Goal: Transaction & Acquisition: Purchase product/service

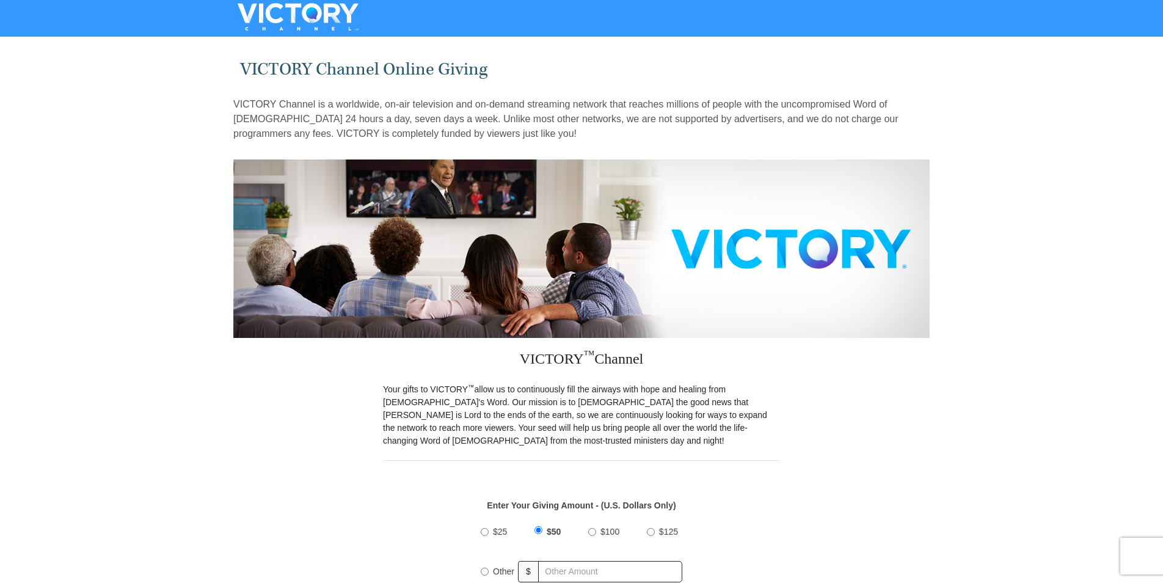
click at [484, 567] on input "Other" at bounding box center [485, 571] width 8 height 8
radio input "true"
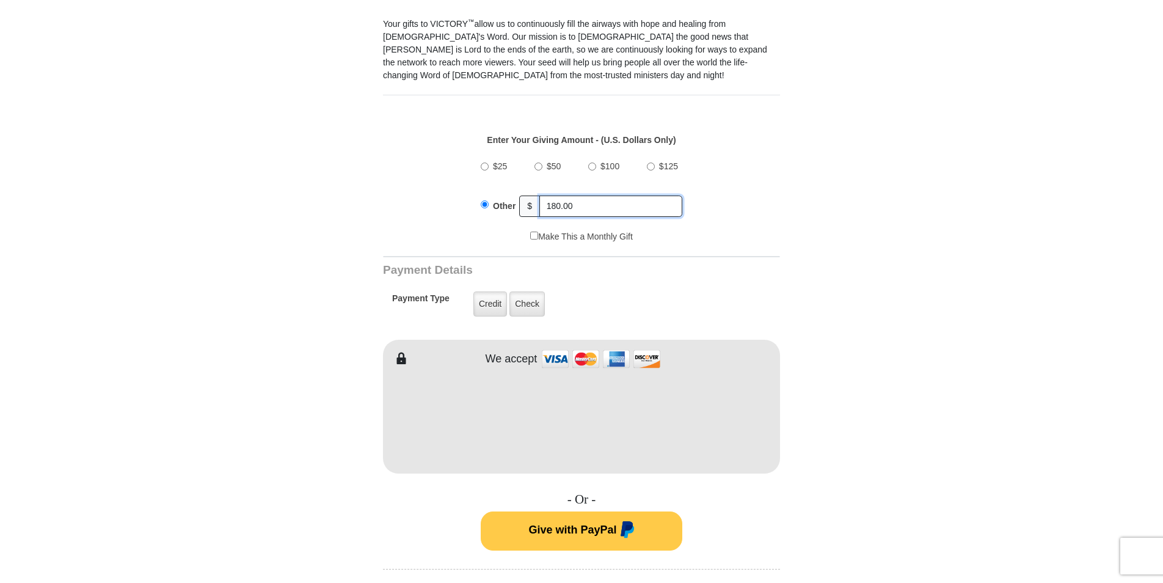
scroll to position [366, 0]
type input "180.00"
click at [486, 290] on label "Credit" at bounding box center [490, 302] width 34 height 25
click at [0, 0] on input "Credit" at bounding box center [0, 0] width 0 height 0
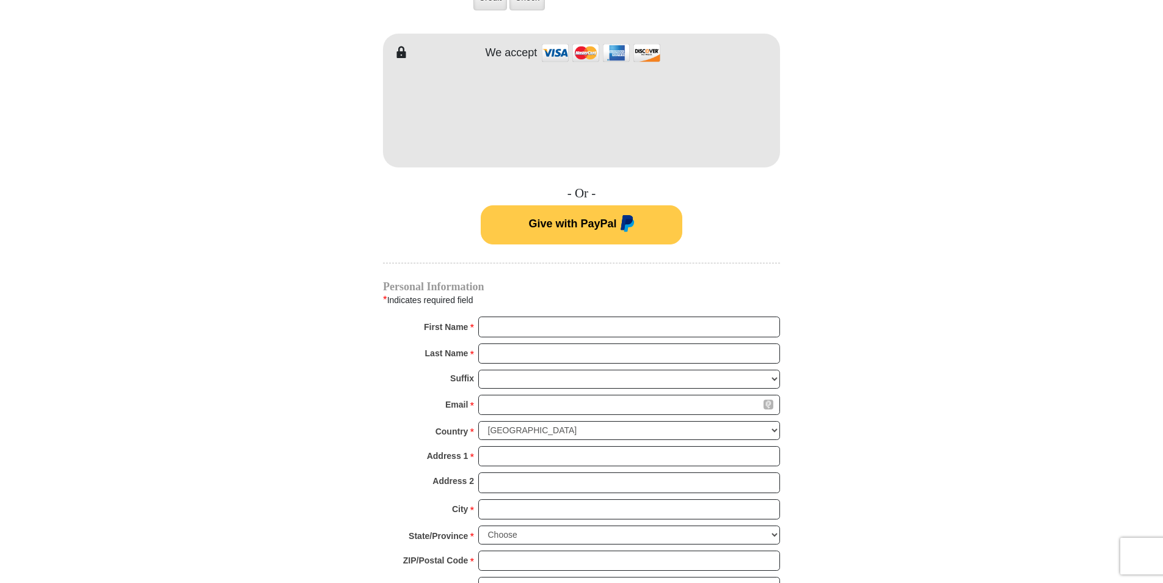
scroll to position [672, 0]
click at [489, 316] on input "First Name *" at bounding box center [629, 326] width 302 height 21
type input "[PERSON_NAME]"
type input "[EMAIL_ADDRESS][DOMAIN_NAME]"
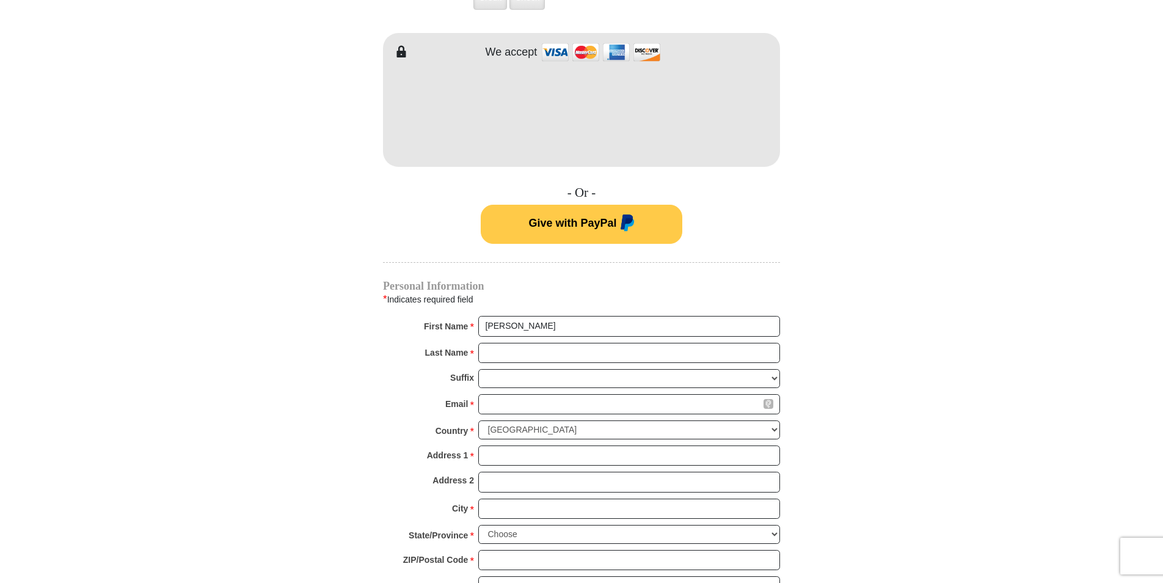
type input "[STREET_ADDRESS][PERSON_NAME]"
type input "[PERSON_NAME]"
type input "37849"
type input "7407087575"
click at [774, 525] on select "Choose [US_STATE] [US_STATE] [US_STATE] [US_STATE] [US_STATE] Armed Forces Amer…" at bounding box center [629, 534] width 302 height 19
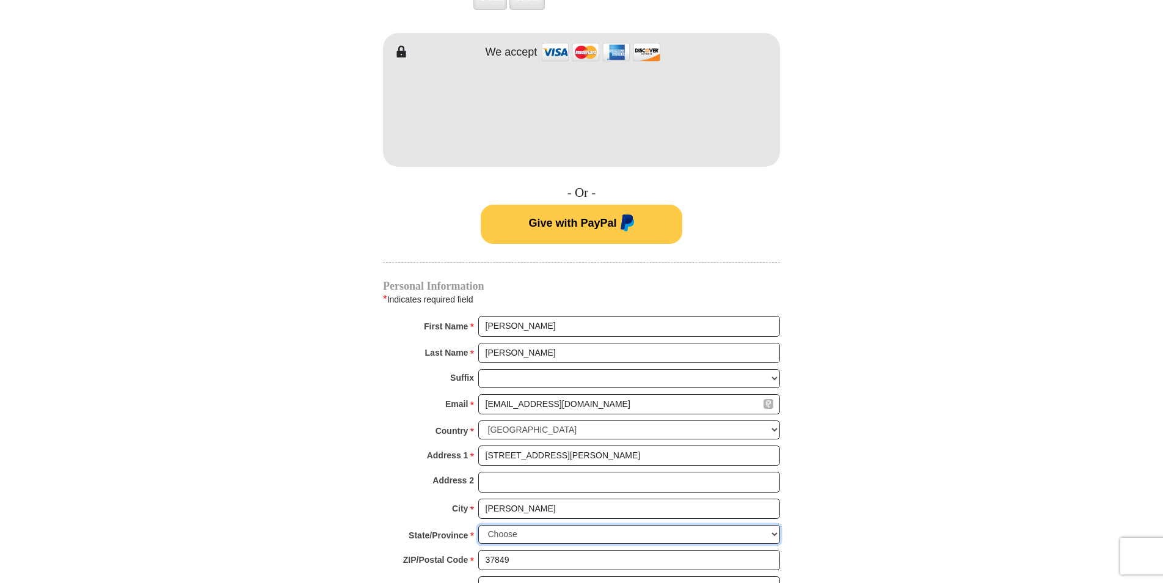
select select "TN"
click at [478, 525] on select "Choose [US_STATE] [US_STATE] [US_STATE] [US_STATE] [US_STATE] Armed Forces Amer…" at bounding box center [629, 534] width 302 height 19
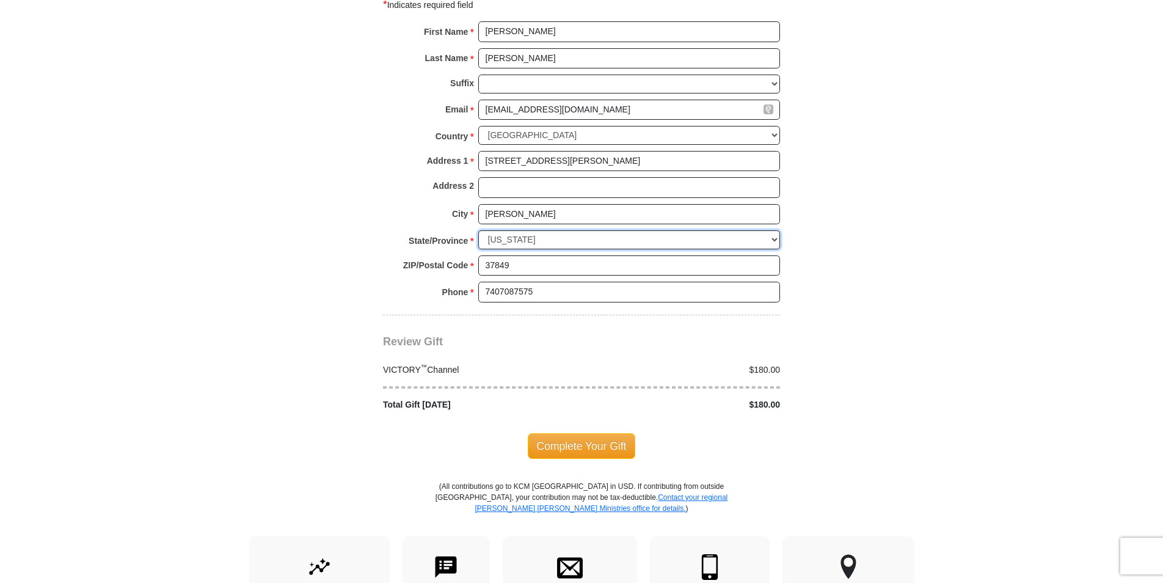
scroll to position [977, 0]
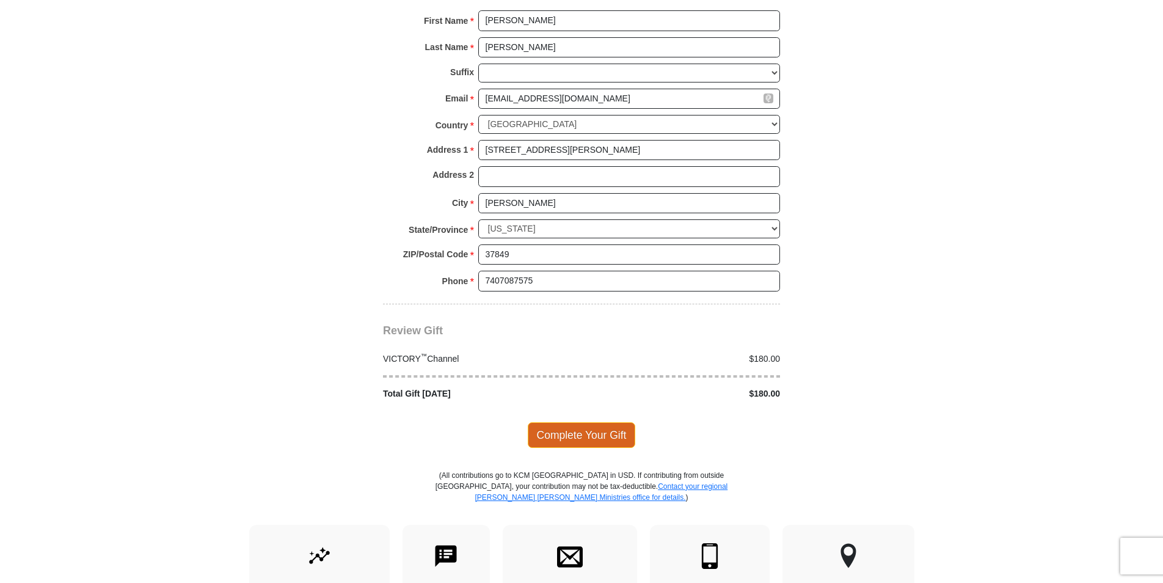
click at [574, 422] on span "Complete Your Gift" at bounding box center [582, 435] width 108 height 26
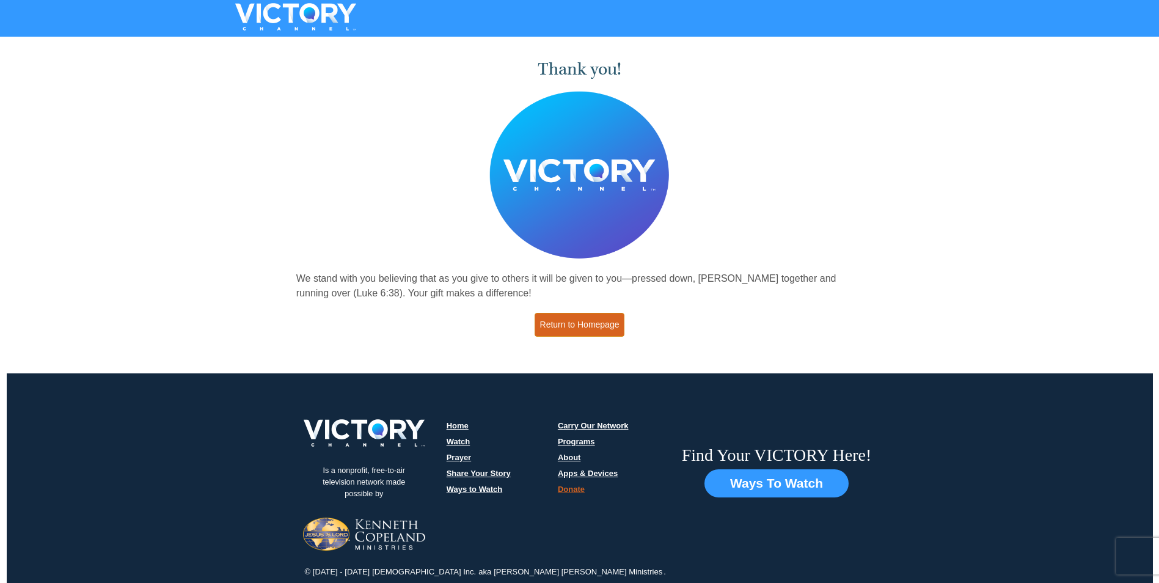
click at [575, 322] on link "Return to Homepage" at bounding box center [579, 325] width 90 height 24
